Goal: Task Accomplishment & Management: Complete application form

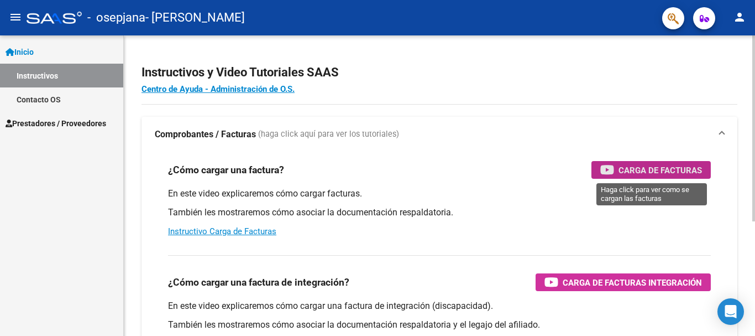
click at [630, 169] on span "Carga de Facturas" at bounding box center [661, 170] width 84 height 14
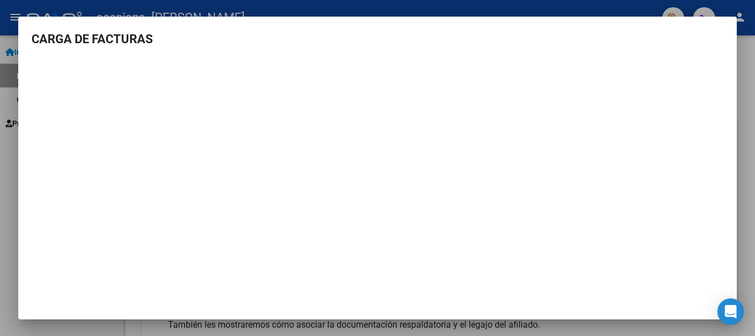
click at [614, 10] on div at bounding box center [377, 168] width 755 height 336
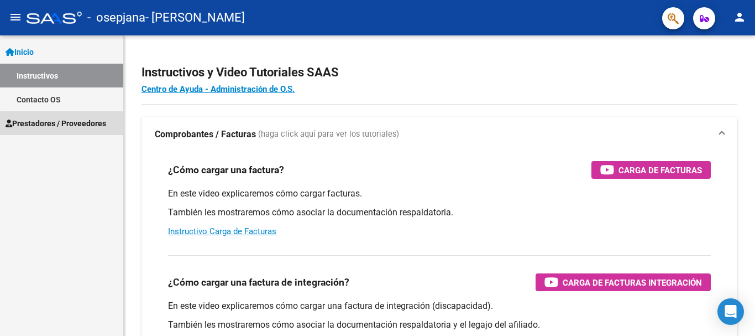
click at [69, 127] on span "Prestadores / Proveedores" at bounding box center [56, 123] width 101 height 12
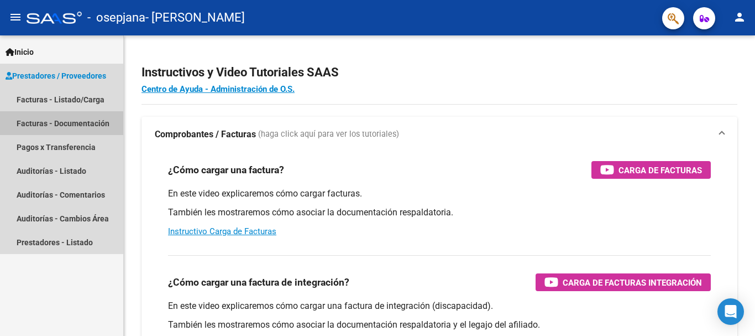
click at [53, 127] on link "Facturas - Documentación" at bounding box center [61, 123] width 123 height 24
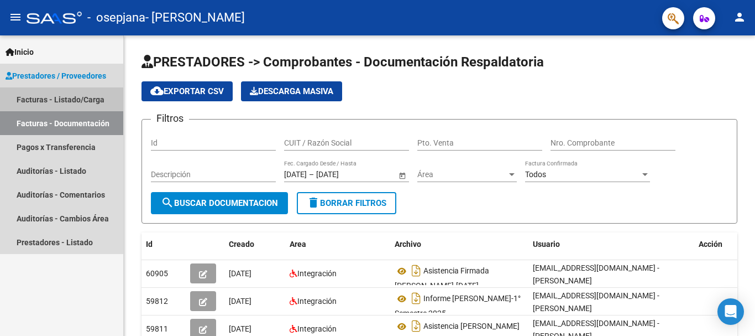
click at [50, 103] on link "Facturas - Listado/Carga" at bounding box center [61, 99] width 123 height 24
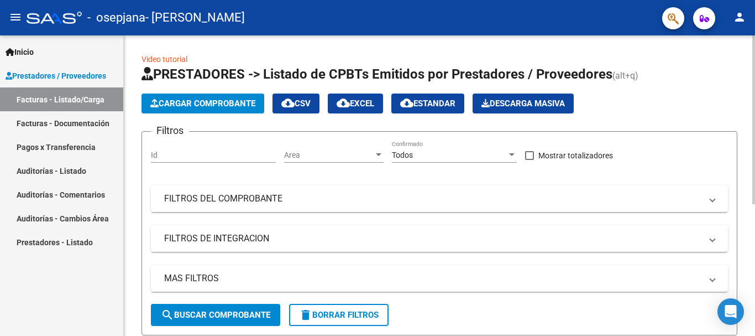
click at [243, 104] on span "Cargar Comprobante" at bounding box center [202, 103] width 105 height 10
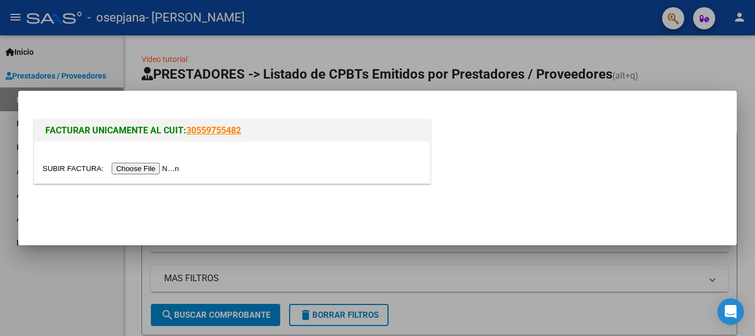
click at [145, 173] on input "file" at bounding box center [113, 169] width 140 height 12
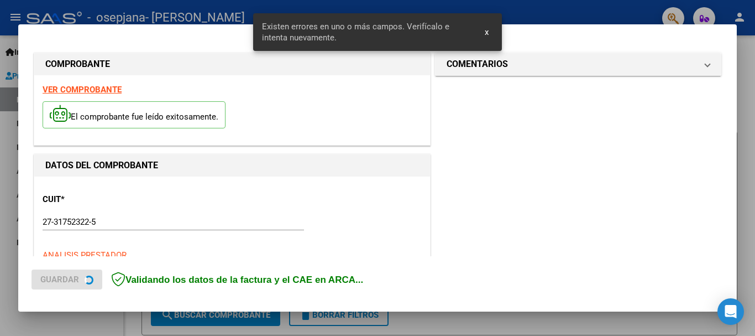
scroll to position [256, 0]
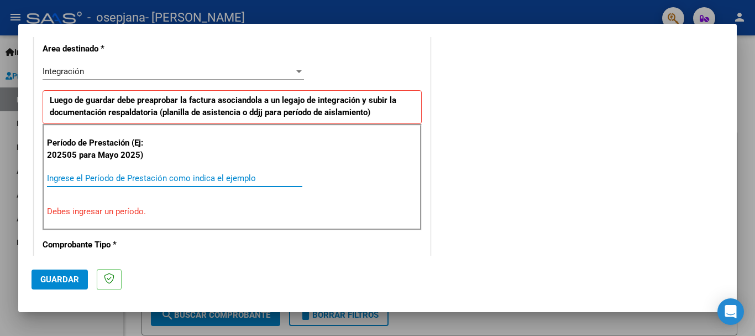
click at [171, 178] on input "Ingrese el Período de Prestación como indica el ejemplo" at bounding box center [175, 178] width 256 height 10
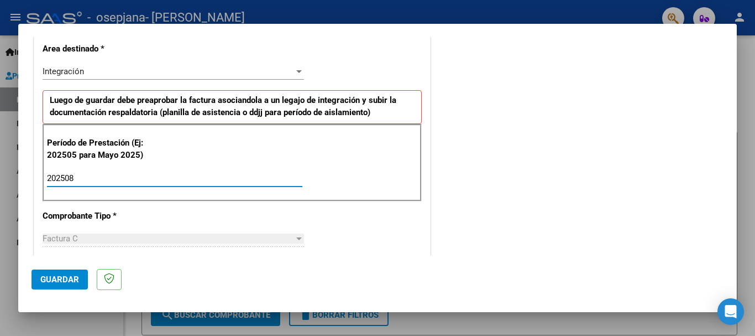
type input "202508"
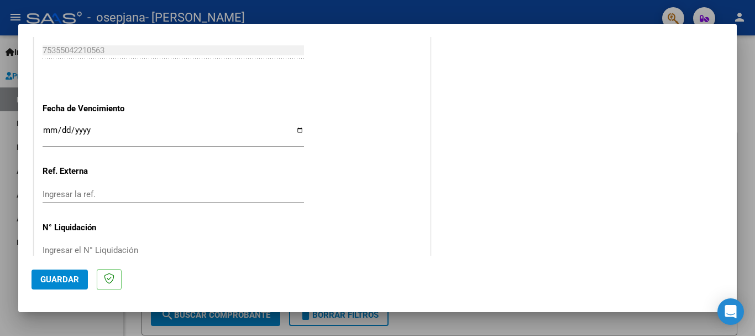
scroll to position [755, 0]
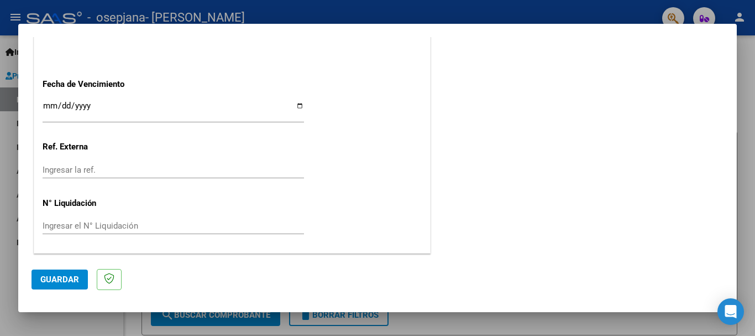
click at [79, 102] on input "Ingresar la fecha" at bounding box center [174, 110] width 262 height 18
click at [298, 102] on input "Ingresar la fecha" at bounding box center [174, 110] width 262 height 18
type input "[DATE]"
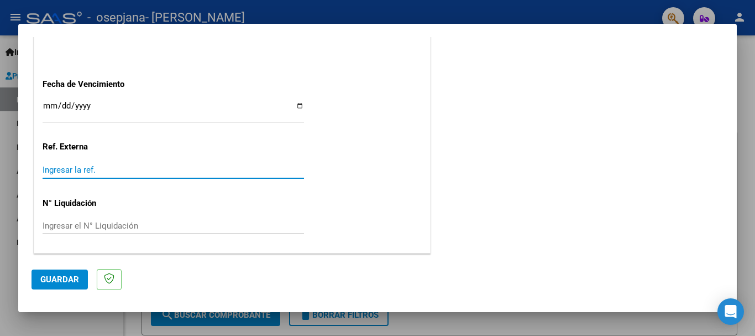
click at [83, 169] on input "Ingresar la ref." at bounding box center [174, 170] width 262 height 10
click at [65, 277] on span "Guardar" at bounding box center [59, 279] width 39 height 10
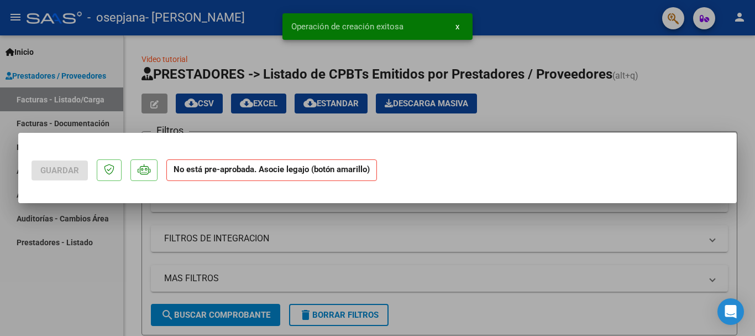
scroll to position [0, 0]
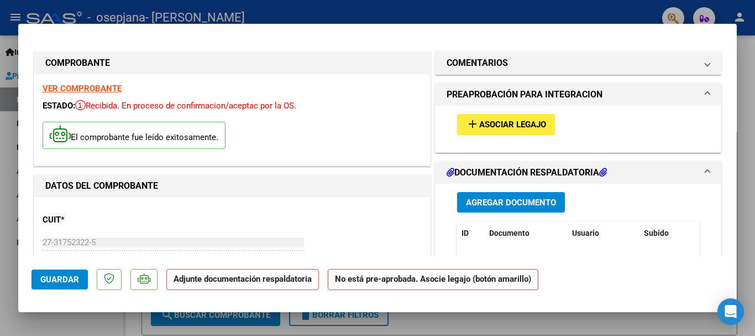
click at [490, 129] on span "Asociar Legajo" at bounding box center [513, 125] width 67 height 10
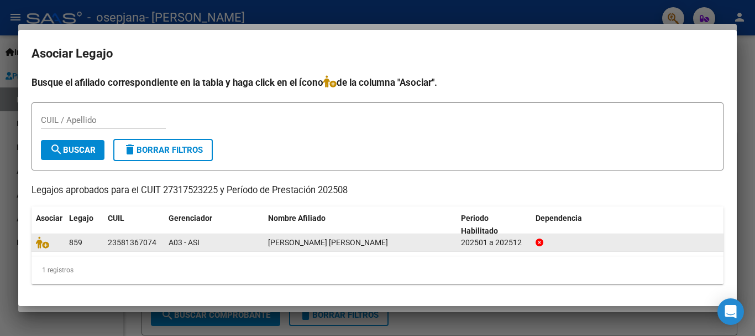
click at [201, 243] on div "A03 - ASI" at bounding box center [214, 242] width 91 height 13
click at [45, 246] on icon at bounding box center [42, 242] width 13 height 12
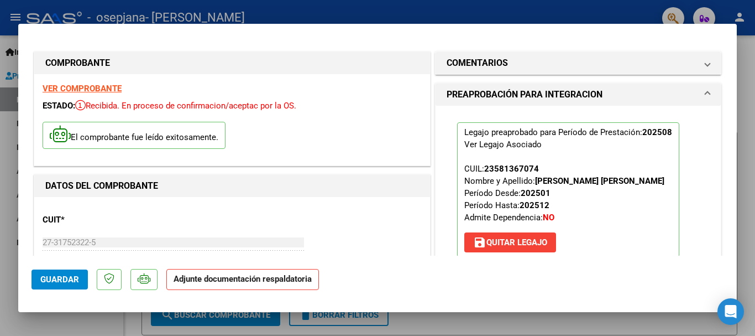
scroll to position [191, 0]
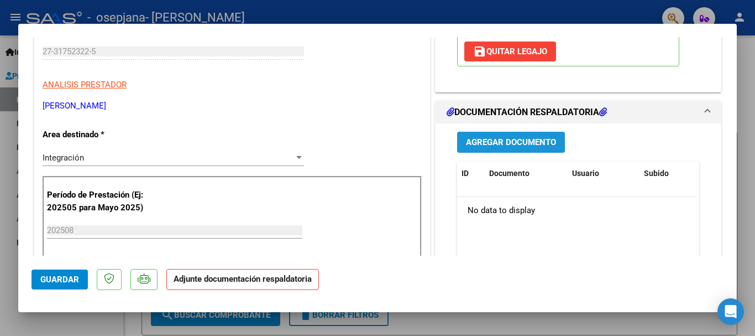
click at [510, 142] on span "Agregar Documento" at bounding box center [511, 143] width 90 height 10
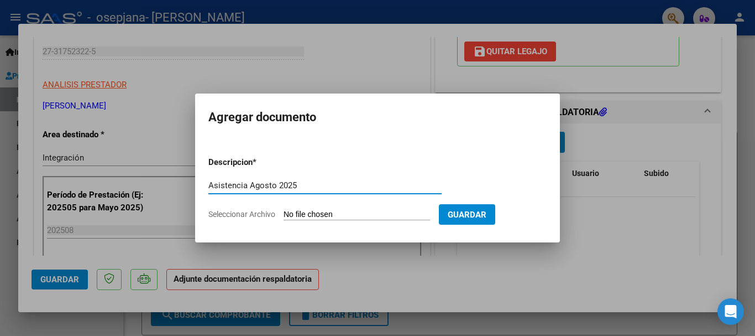
type input "Asistencia Agosto 2025"
click at [263, 214] on span "Seleccionar Archivo" at bounding box center [242, 214] width 67 height 9
click at [284, 214] on input "Seleccionar Archivo" at bounding box center [357, 215] width 147 height 11
type input "C:\fakepath\Asistencia firmada [PERSON_NAME][DATE].pdf"
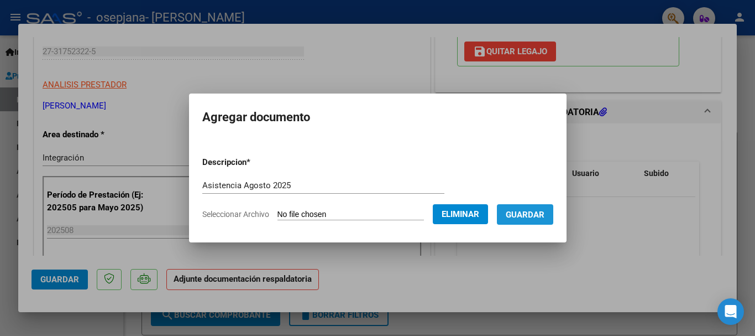
click at [535, 217] on span "Guardar" at bounding box center [525, 215] width 39 height 10
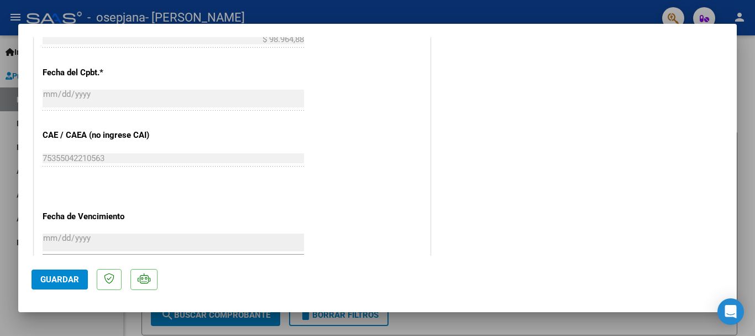
scroll to position [772, 0]
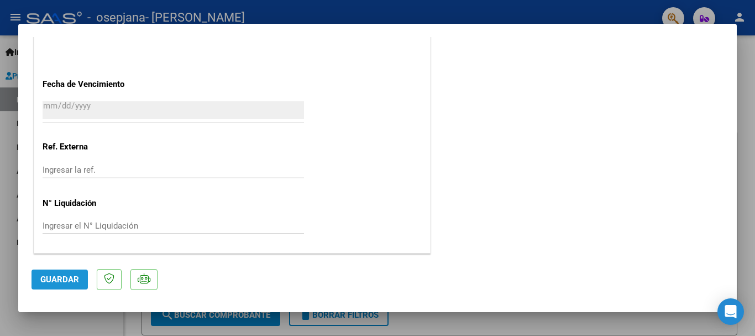
click at [49, 288] on button "Guardar" at bounding box center [60, 279] width 56 height 20
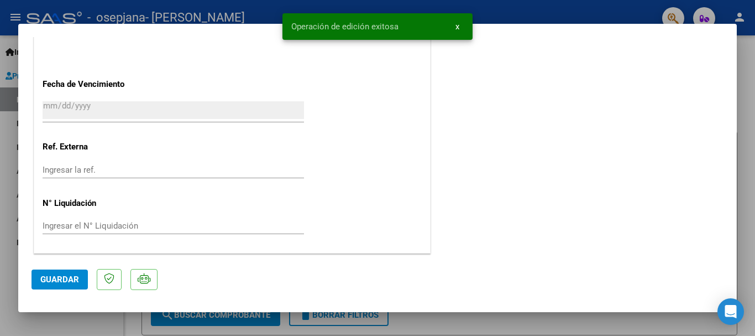
click at [528, 16] on div at bounding box center [377, 168] width 755 height 336
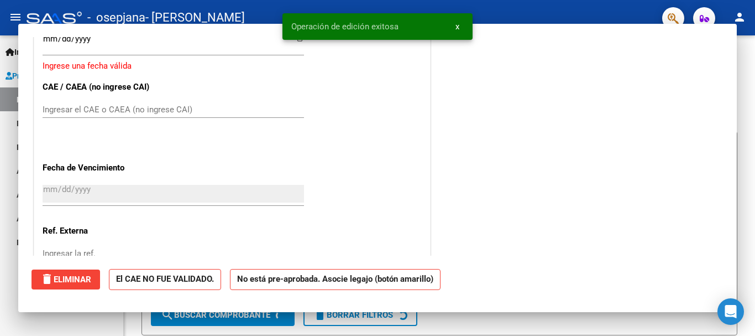
scroll to position [0, 0]
